Goal: Task Accomplishment & Management: Complete application form

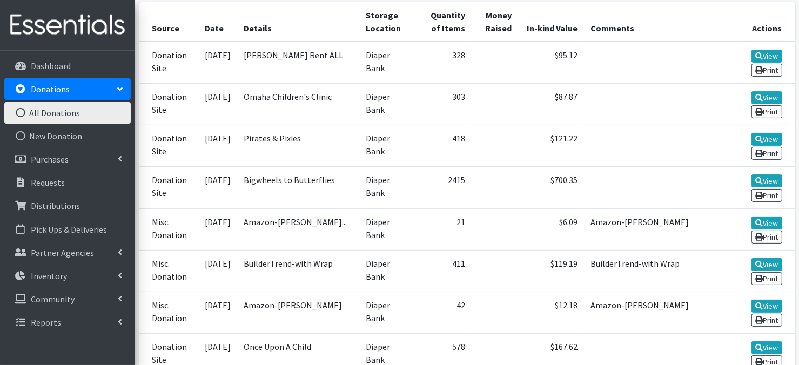
scroll to position [89, 0]
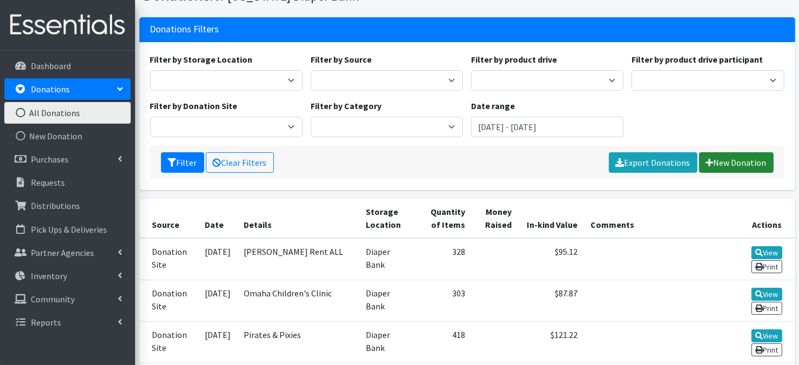
click at [727, 165] on link "New Donation" at bounding box center [736, 162] width 75 height 21
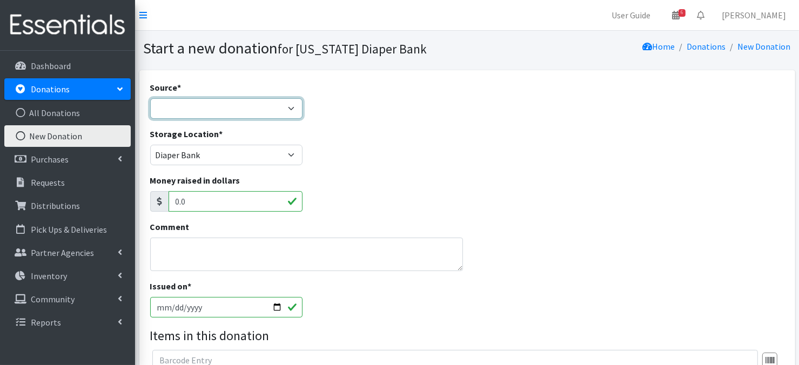
click at [294, 111] on select "Product Drive Manufacturer Donation Site Misc. Donation" at bounding box center [226, 108] width 152 height 21
select select "Product Drive"
click at [150, 98] on select "Product Drive Manufacturer Donation Site Misc. Donation" at bounding box center [226, 108] width 152 height 21
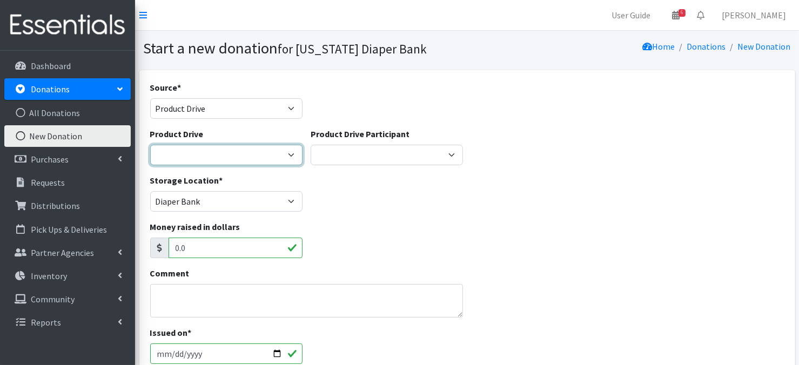
click at [291, 156] on select "Abbott Elementary ACCESS Bank Ackerman Elementary Amazon Smile Apartment Associ…" at bounding box center [226, 155] width 152 height 21
select select "3046"
click at [452, 200] on div "Storage Location * Diaper Bank Lincoln WareHouse The Life House Warehouse" at bounding box center [467, 197] width 642 height 46
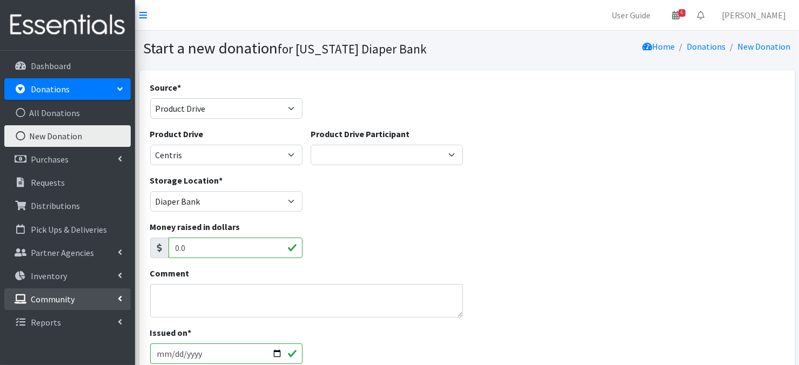
click at [124, 300] on link "Community" at bounding box center [67, 299] width 126 height 22
click at [17, 346] on icon at bounding box center [21, 346] width 14 height 10
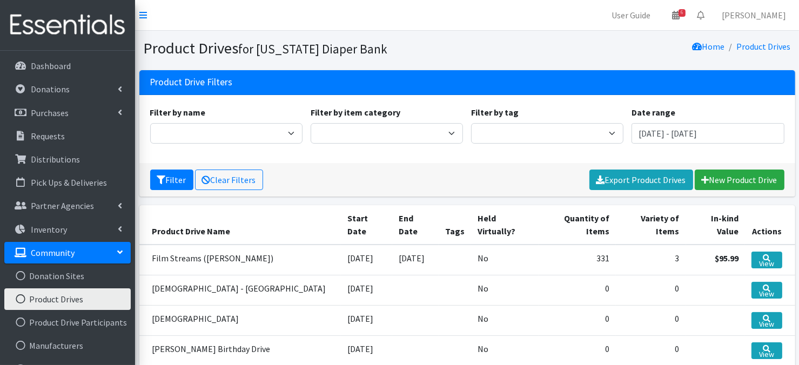
click at [21, 295] on icon at bounding box center [21, 299] width 14 height 10
click at [721, 180] on link "New Product Drive" at bounding box center [740, 180] width 90 height 21
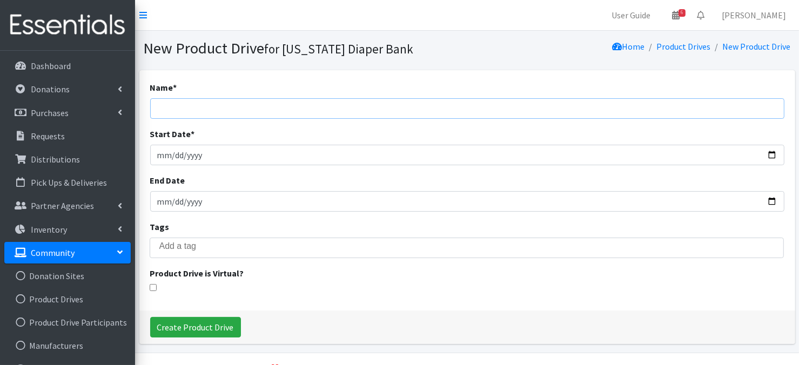
click at [176, 107] on input "Name *" at bounding box center [467, 108] width 634 height 21
type input "[US_STATE] Interscholastic Cycling League"
click at [164, 153] on input "Start Date *" at bounding box center [467, 155] width 634 height 21
type input "[DATE]"
click at [161, 201] on input "End Date" at bounding box center [467, 201] width 634 height 21
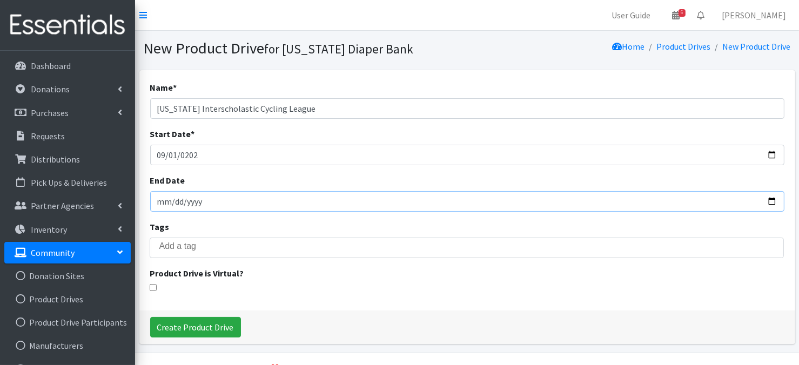
type input "0002-09-09"
type input "[DATE]"
click at [436, 218] on div "Name * [US_STATE] Interscholastic Cycling League Start Date * [DATE] End Date […" at bounding box center [467, 190] width 656 height 240
click at [300, 108] on input "Nebraska Interscholastic Cycling League" at bounding box center [467, 108] width 634 height 21
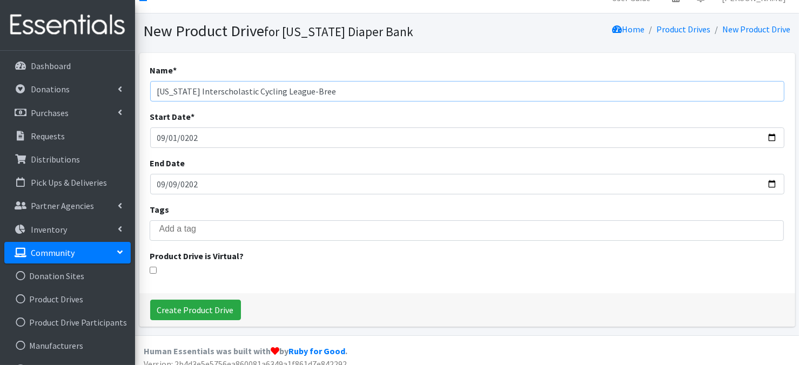
scroll to position [21, 0]
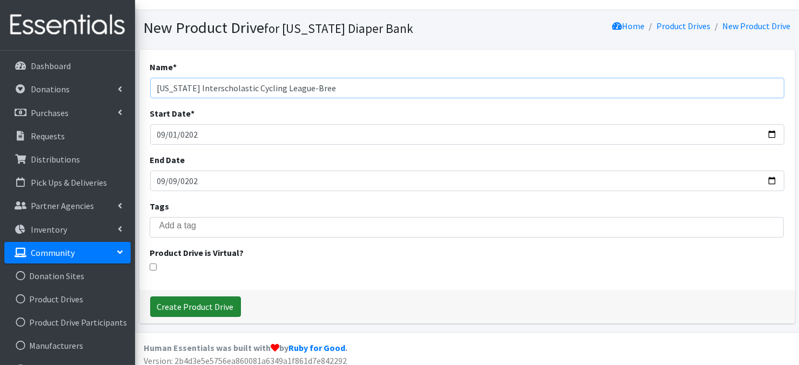
type input "Nebraska Interscholastic Cycling League-Bree"
click at [168, 306] on input "Create Product Drive" at bounding box center [195, 307] width 91 height 21
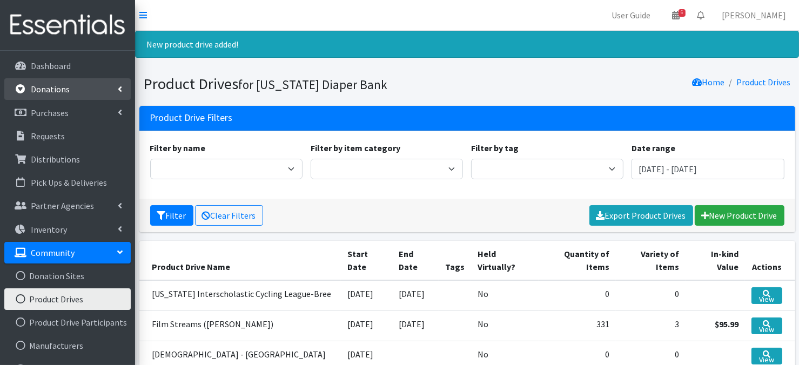
click at [43, 97] on link "Donations" at bounding box center [67, 89] width 126 height 22
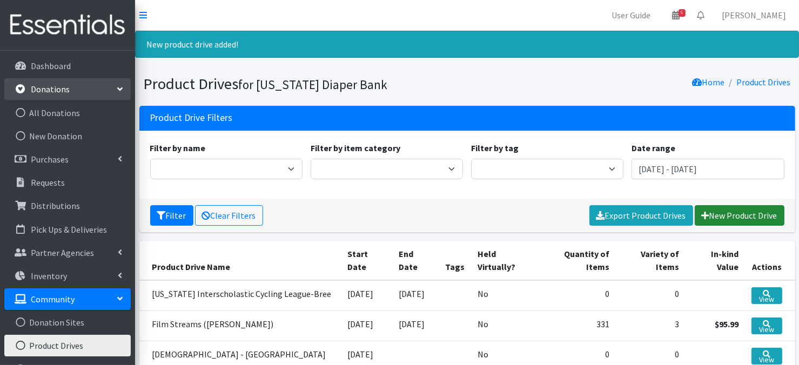
click at [720, 213] on link "New Product Drive" at bounding box center [740, 215] width 90 height 21
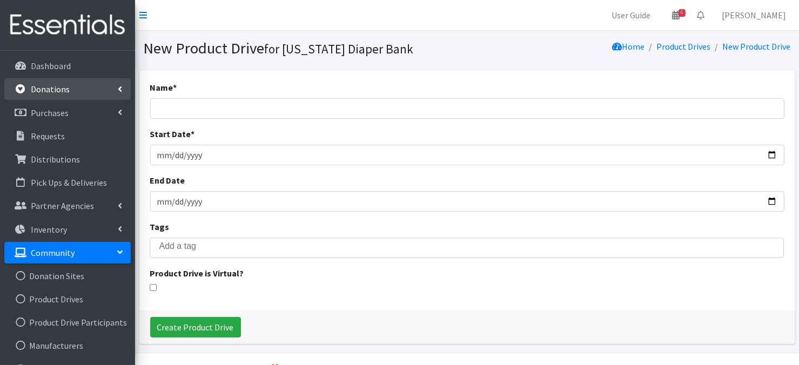
click at [40, 91] on p "Donations" at bounding box center [50, 89] width 39 height 11
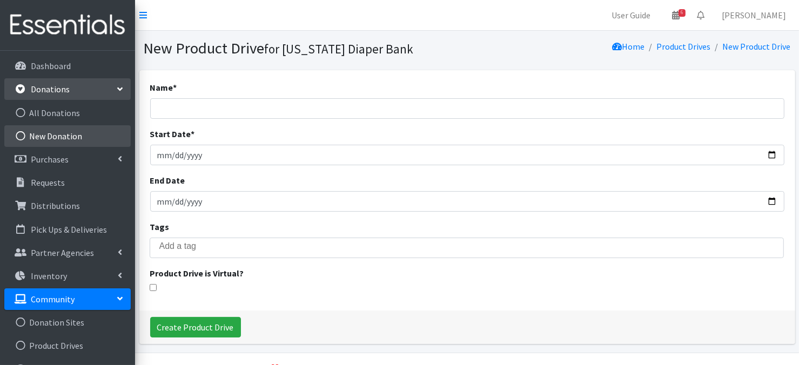
click at [21, 134] on icon at bounding box center [21, 136] width 14 height 10
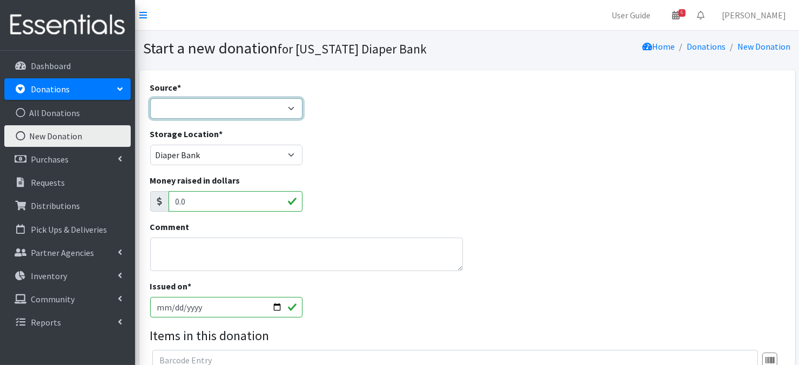
click at [294, 110] on select "Product Drive Manufacturer Donation Site Misc. Donation" at bounding box center [226, 108] width 152 height 21
select select "Product Drive"
click at [150, 98] on select "Product Drive Manufacturer Donation Site Misc. Donation" at bounding box center [226, 108] width 152 height 21
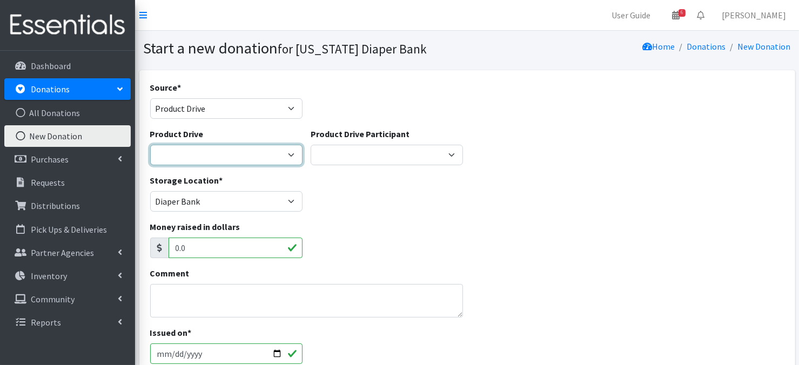
click at [290, 152] on select "[PERSON_NAME] Elementary ACCESS Bank [PERSON_NAME] Elementary Amazon Smile Apar…" at bounding box center [226, 155] width 152 height 21
select select "3521"
click at [150, 145] on select "[PERSON_NAME] Elementary ACCESS Bank [PERSON_NAME] Elementary Amazon Smile Apar…" at bounding box center [226, 155] width 152 height 21
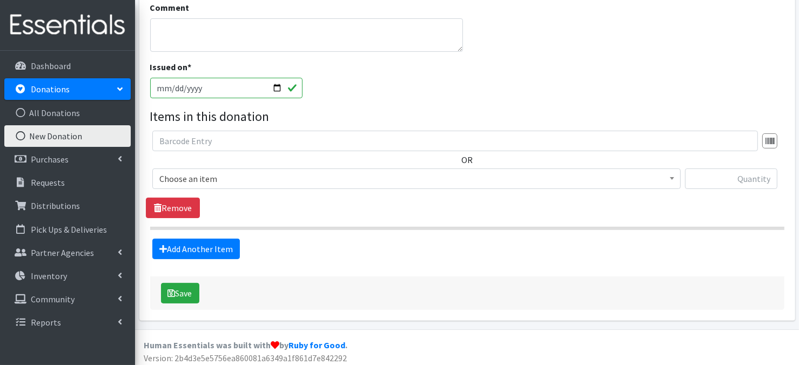
scroll to position [269, 0]
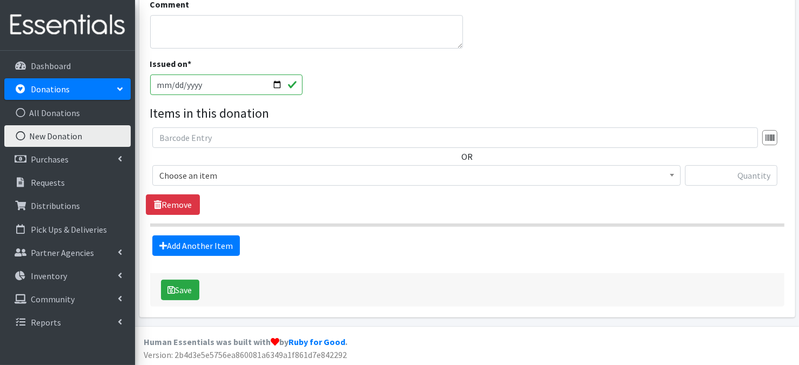
click at [670, 176] on span at bounding box center [671, 174] width 11 height 17
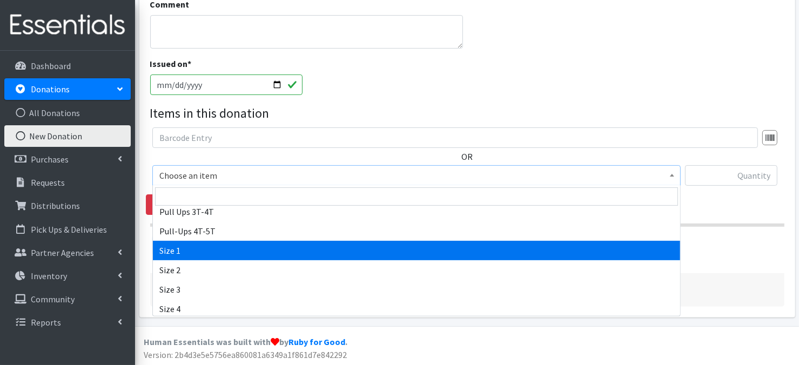
scroll to position [86, 0]
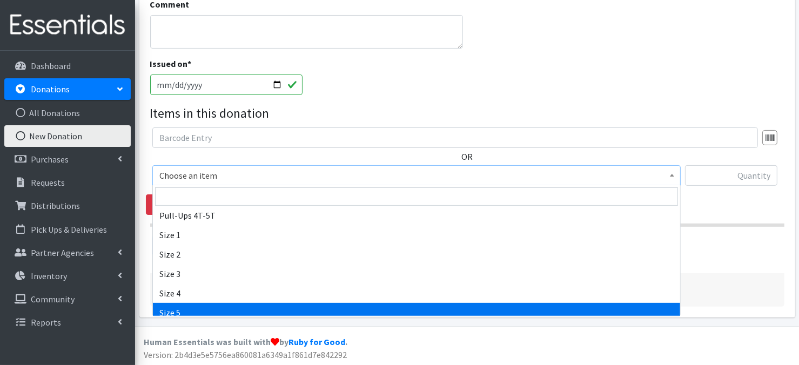
select select "3686"
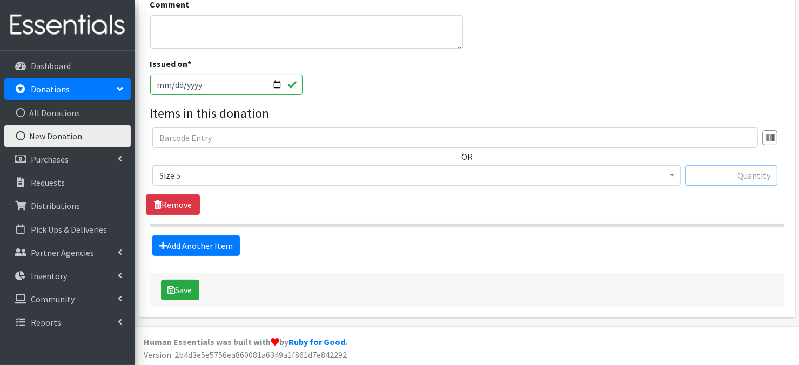
click at [724, 172] on input "text" at bounding box center [731, 175] width 92 height 21
type input "121"
click at [198, 247] on link "Add Another Item" at bounding box center [195, 245] width 87 height 21
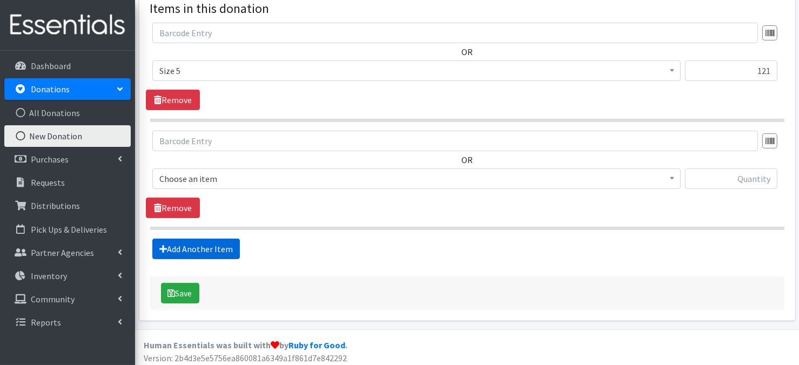
scroll to position [377, 0]
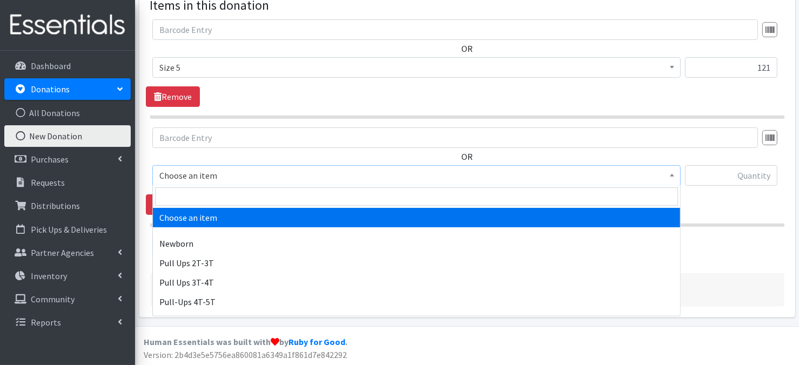
click at [675, 175] on span at bounding box center [671, 174] width 11 height 17
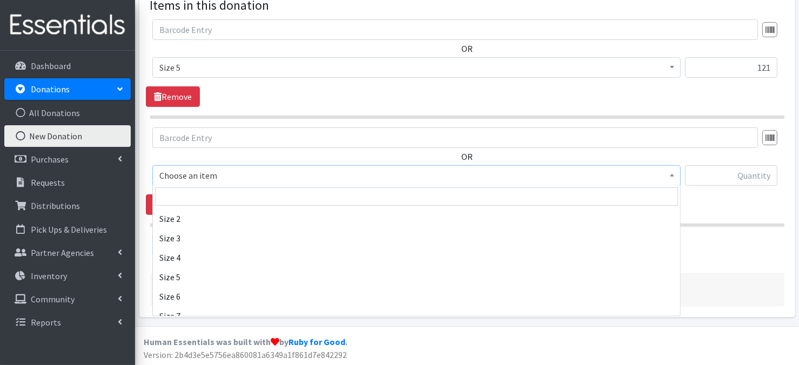
scroll to position [151, 0]
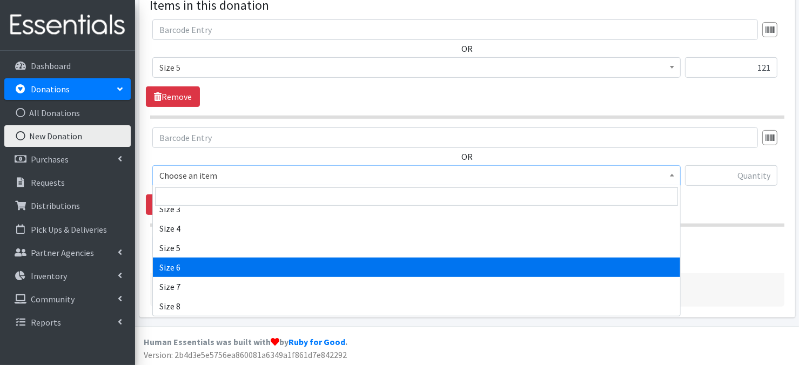
select select "3687"
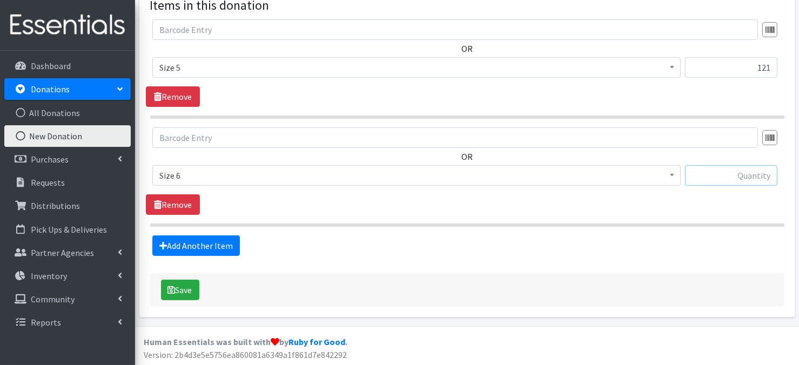
click at [706, 173] on input "text" at bounding box center [731, 175] width 92 height 21
type input "420"
click at [186, 289] on button "Save" at bounding box center [180, 290] width 38 height 21
